Goal: Complete application form

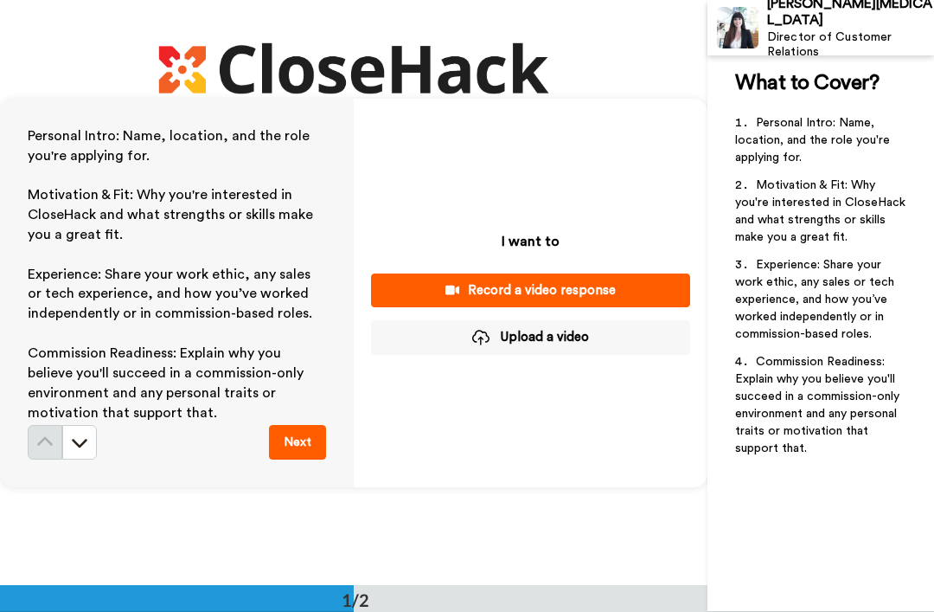
click at [84, 437] on icon at bounding box center [79, 441] width 17 height 17
click at [508, 333] on button "Upload a video" at bounding box center [530, 337] width 319 height 34
click at [550, 337] on button "Upload a video" at bounding box center [530, 337] width 319 height 34
click at [531, 338] on button "Upload a video" at bounding box center [530, 337] width 319 height 34
click at [568, 335] on button "Upload a video" at bounding box center [530, 337] width 319 height 34
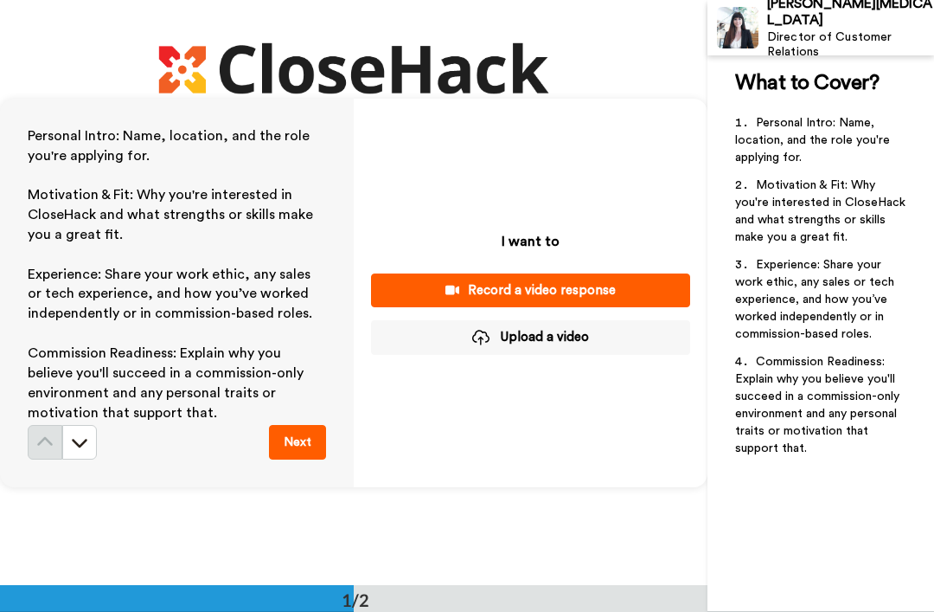
click at [535, 327] on button "Upload a video" at bounding box center [530, 337] width 319 height 34
click at [484, 338] on div at bounding box center [480, 338] width 17 height 16
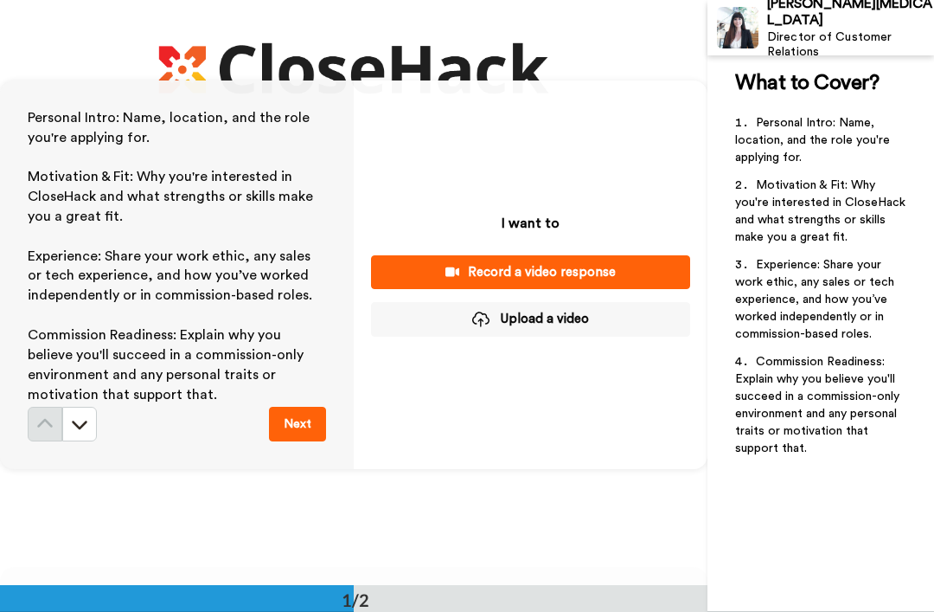
scroll to position [16, 0]
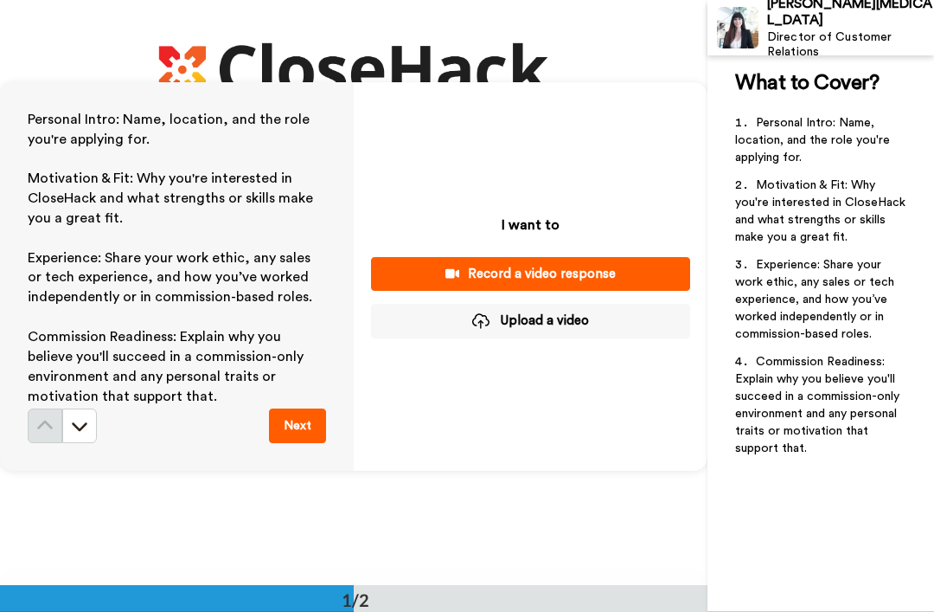
click at [537, 316] on button "Upload a video" at bounding box center [530, 321] width 319 height 34
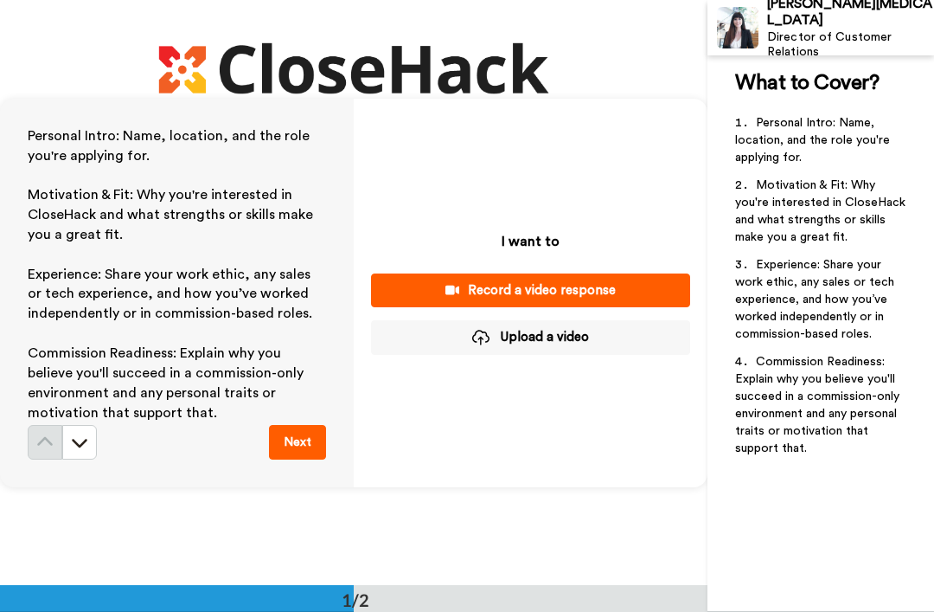
scroll to position [0, 0]
click at [526, 337] on button "Upload a video" at bounding box center [530, 337] width 319 height 34
click at [540, 338] on button "Upload a video" at bounding box center [530, 337] width 319 height 34
click at [530, 327] on button "Upload a video" at bounding box center [530, 337] width 319 height 34
click at [79, 437] on icon at bounding box center [79, 441] width 17 height 17
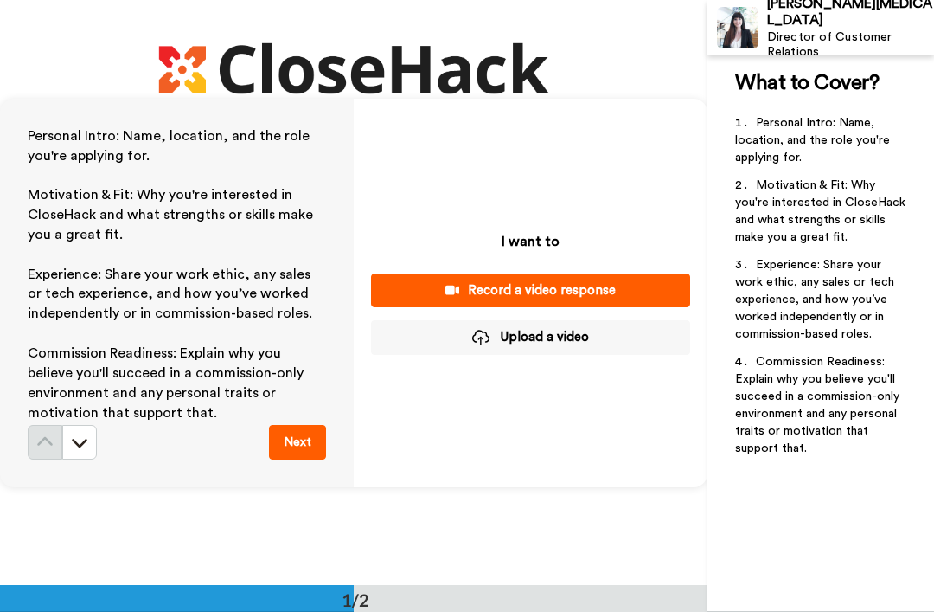
click at [550, 328] on button "Upload a video" at bounding box center [530, 337] width 319 height 34
click at [495, 404] on div "I want to Record a video response Upload a video" at bounding box center [531, 293] width 354 height 388
click at [483, 337] on div at bounding box center [480, 338] width 17 height 16
click at [478, 343] on div at bounding box center [480, 338] width 17 height 16
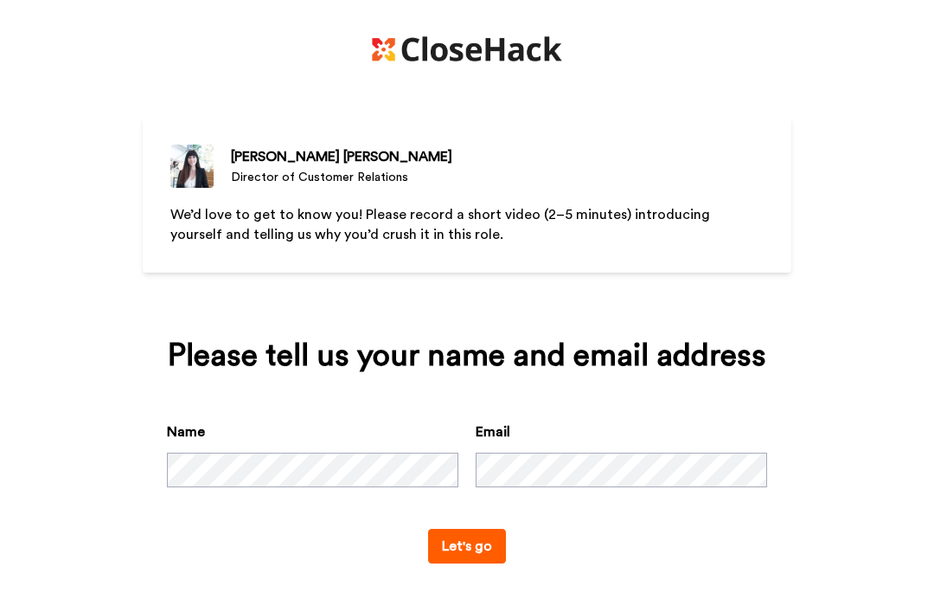
scroll to position [52, 0]
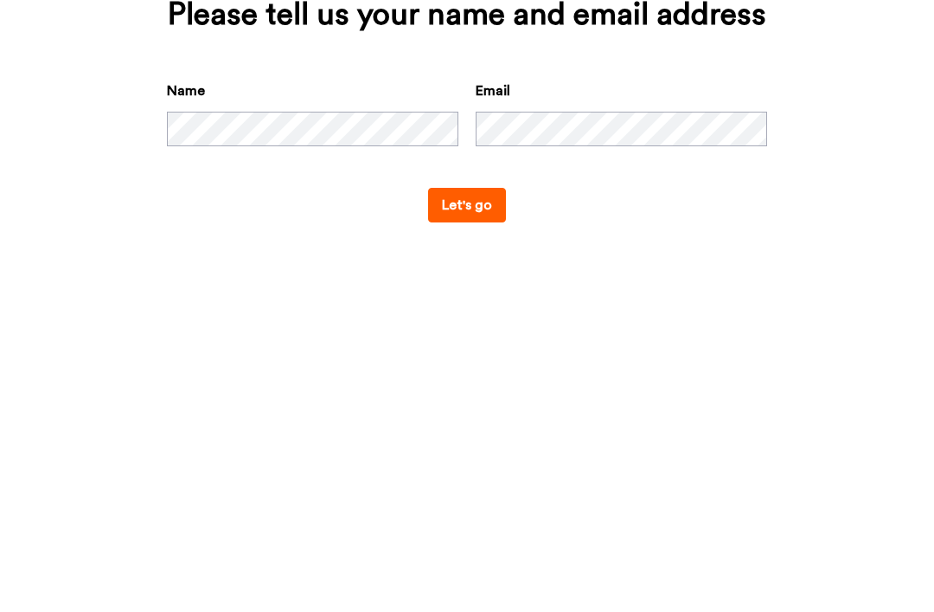
click at [493, 529] on button "Let's go" at bounding box center [467, 546] width 78 height 35
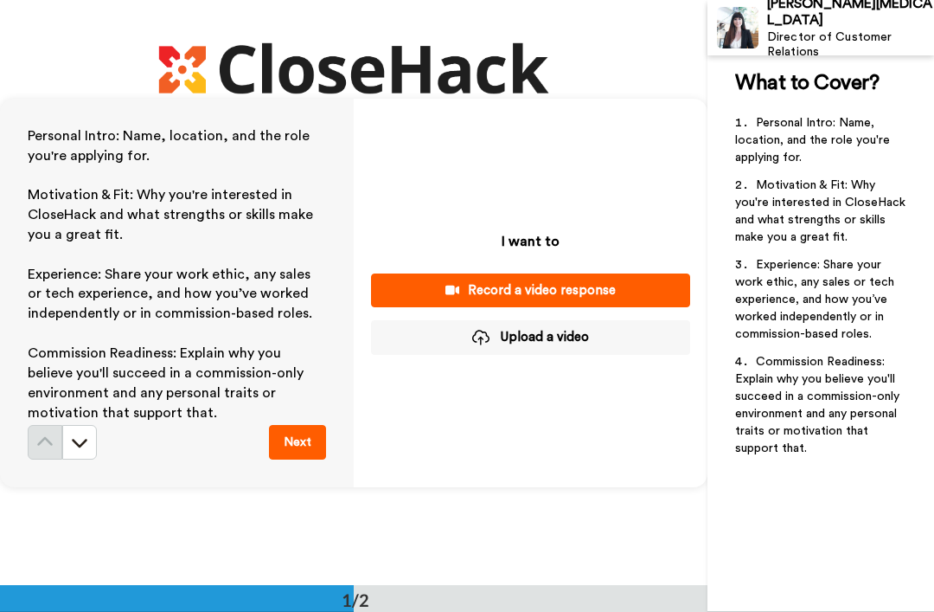
click at [561, 338] on button "Upload a video" at bounding box center [530, 337] width 319 height 34
click at [560, 340] on button "Upload a video" at bounding box center [530, 337] width 319 height 34
click at [543, 341] on button "Upload a video" at bounding box center [530, 337] width 319 height 34
click at [552, 335] on button "Upload a video" at bounding box center [530, 337] width 319 height 34
click at [485, 341] on button "Upload a video" at bounding box center [530, 337] width 319 height 34
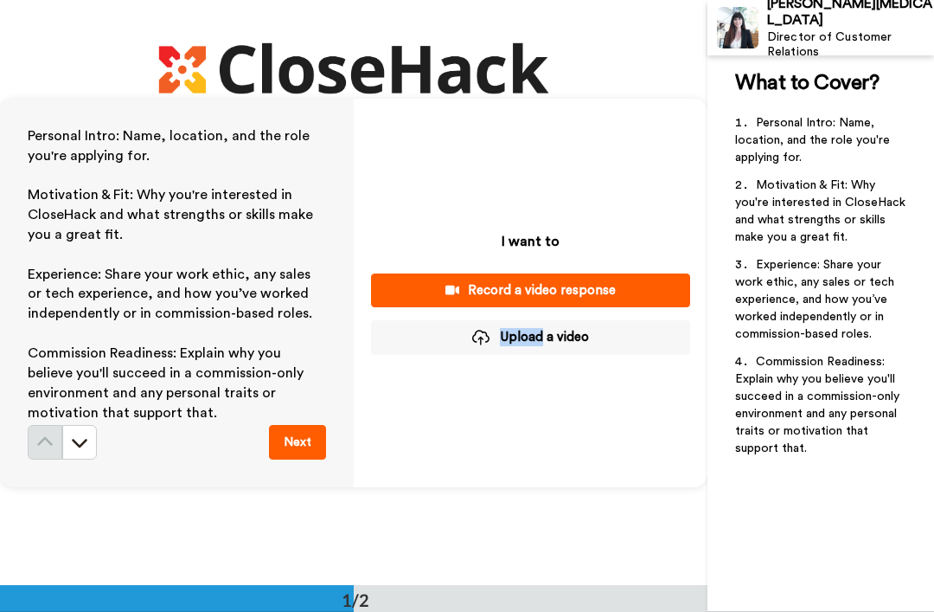
click at [459, 437] on div "I want to Record a video response Upload a video" at bounding box center [531, 293] width 354 height 388
click at [579, 340] on button "Upload a video" at bounding box center [530, 337] width 319 height 34
click at [577, 339] on button "Upload a video" at bounding box center [530, 337] width 319 height 34
click at [576, 339] on button "Upload a video" at bounding box center [530, 337] width 319 height 34
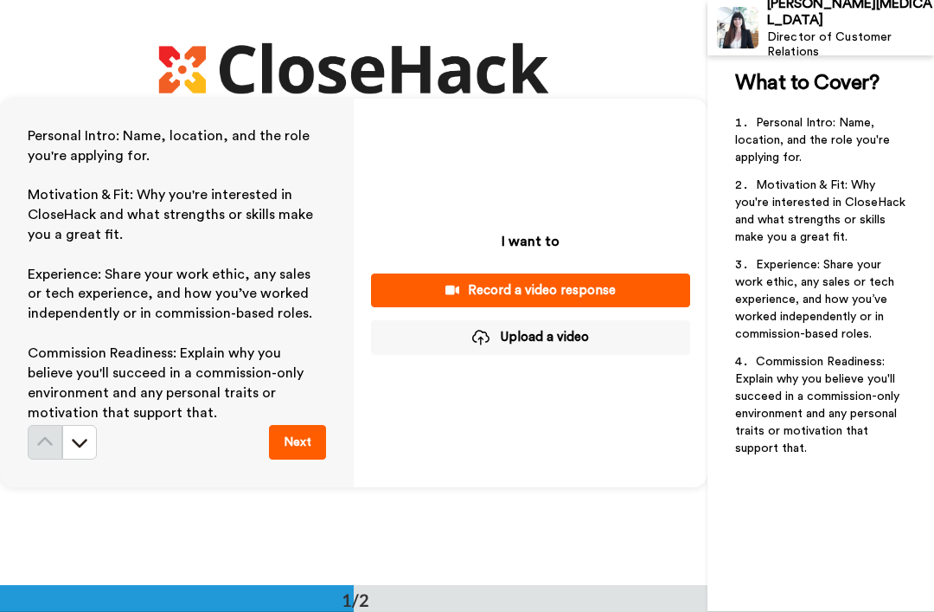
click at [574, 337] on button "Upload a video" at bounding box center [530, 337] width 319 height 34
click at [74, 444] on icon at bounding box center [79, 441] width 17 height 17
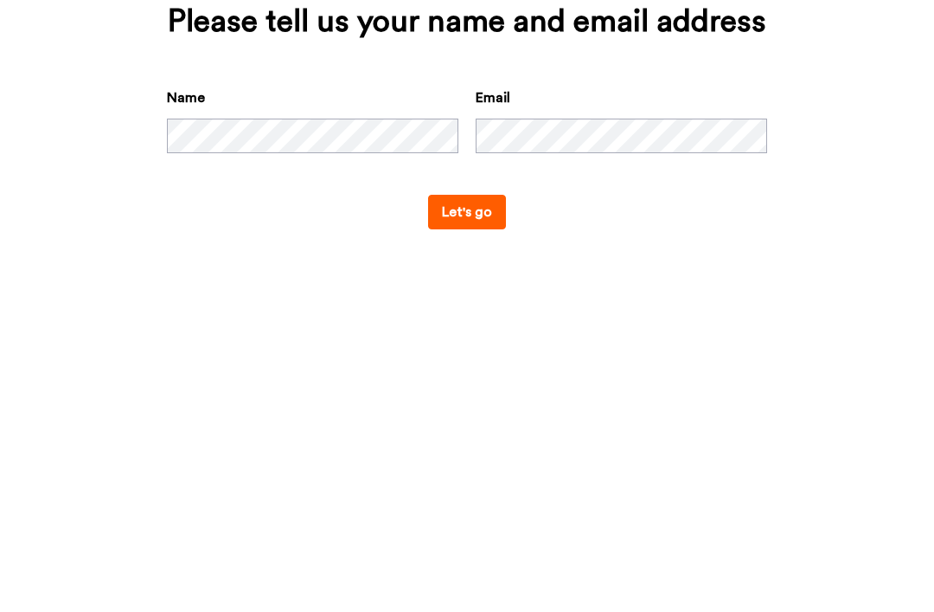
click at [484, 548] on button "Let's go" at bounding box center [467, 565] width 78 height 35
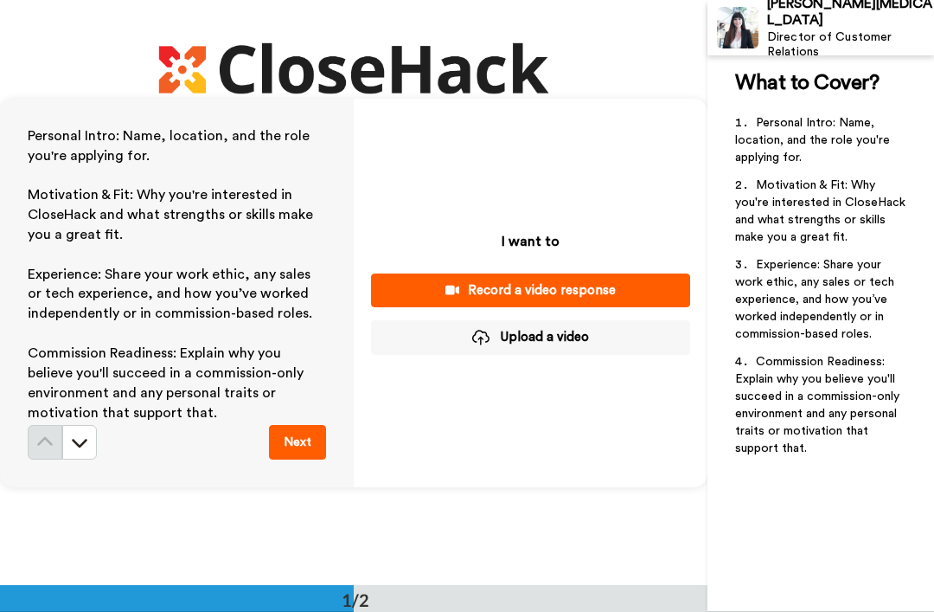
click at [567, 339] on button "Upload a video" at bounding box center [530, 337] width 319 height 34
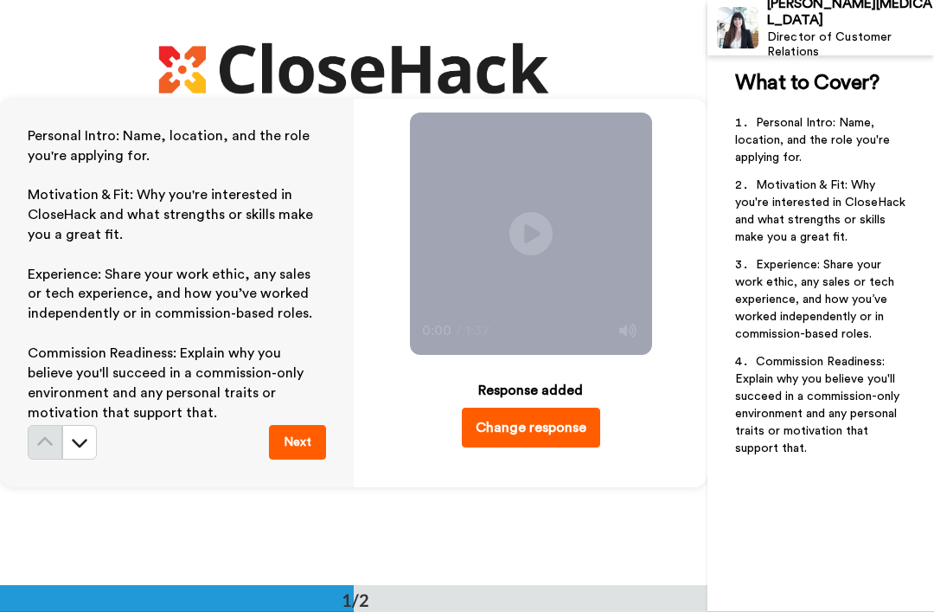
click at [316, 453] on button "Next" at bounding box center [297, 442] width 57 height 35
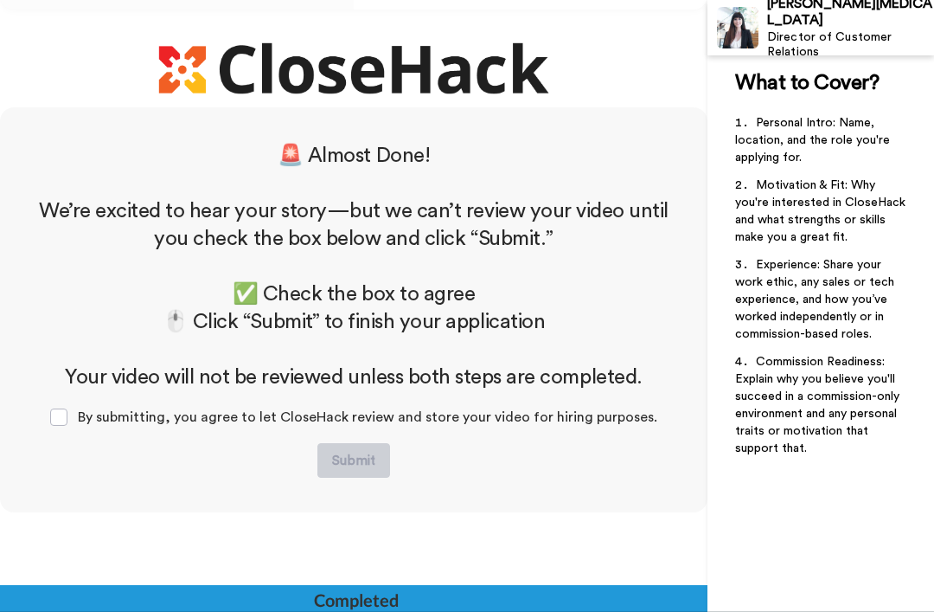
scroll to position [496, 0]
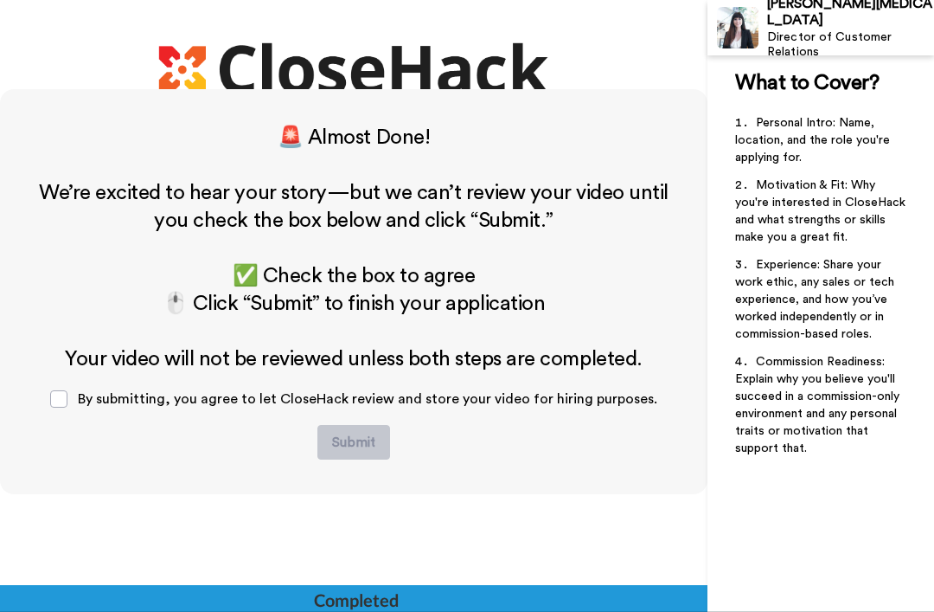
click at [61, 402] on span at bounding box center [58, 398] width 17 height 17
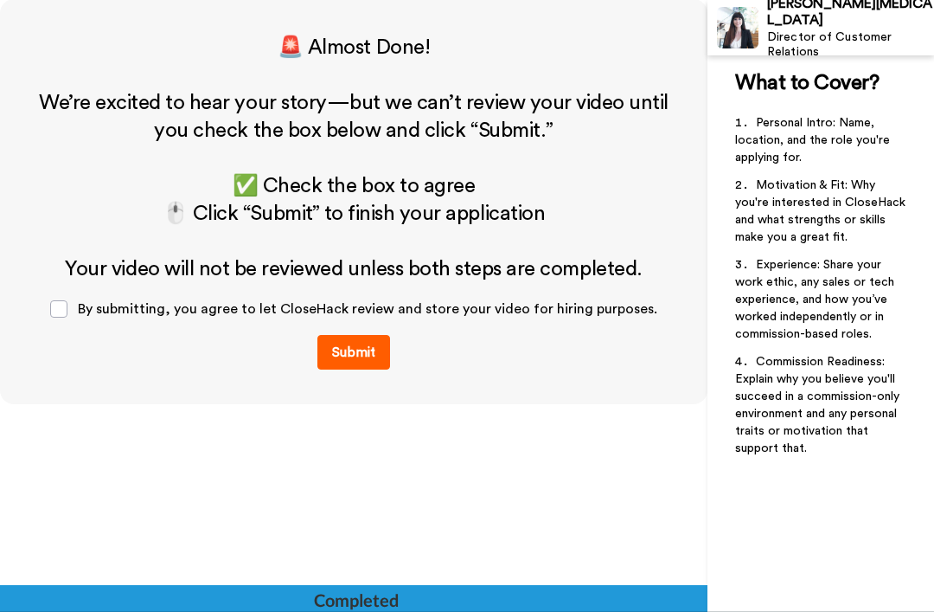
scroll to position [586, 0]
click at [356, 354] on button "Submit" at bounding box center [353, 352] width 73 height 35
